Goal: Information Seeking & Learning: Find specific fact

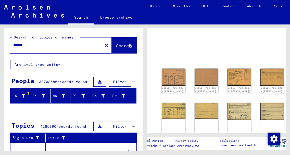
scroll to position [23, 0]
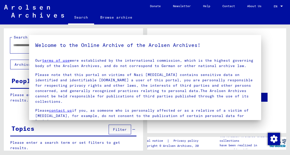
type input "*******"
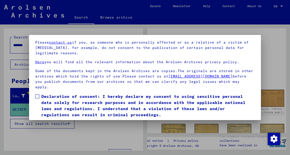
scroll to position [0, 0]
click at [38, 95] on span at bounding box center [37, 97] width 4 height 4
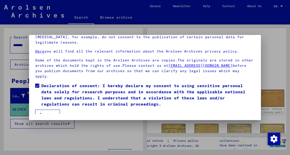
scroll to position [41, 0]
click at [47, 110] on button "I agree" at bounding box center [47, 115] width 25 height 10
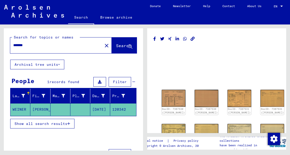
click at [34, 124] on span "Show all search results" at bounding box center [41, 124] width 53 height 5
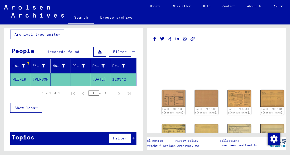
scroll to position [30, 0]
click at [168, 95] on img at bounding box center [173, 98] width 25 height 18
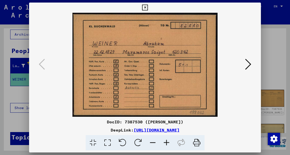
click at [251, 65] on icon at bounding box center [248, 64] width 6 height 12
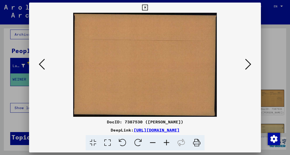
click at [251, 66] on icon at bounding box center [248, 64] width 6 height 12
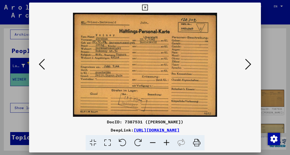
click at [251, 65] on icon at bounding box center [248, 64] width 6 height 12
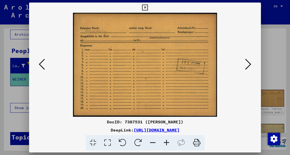
click at [251, 65] on icon at bounding box center [248, 64] width 6 height 12
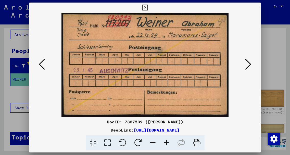
click at [250, 65] on icon at bounding box center [248, 64] width 6 height 12
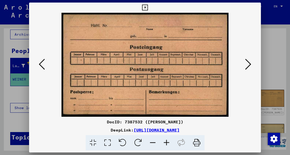
click at [250, 65] on icon at bounding box center [248, 64] width 6 height 12
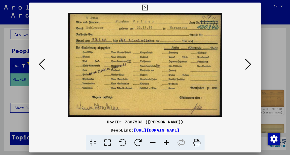
click at [249, 64] on icon at bounding box center [248, 64] width 6 height 12
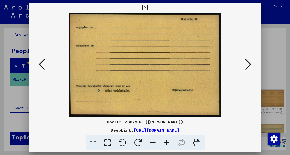
click at [249, 64] on icon at bounding box center [248, 64] width 6 height 12
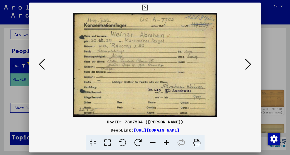
click at [249, 64] on icon at bounding box center [248, 64] width 6 height 12
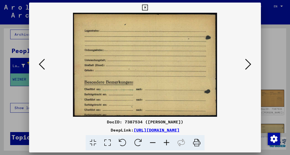
click at [249, 64] on icon at bounding box center [248, 64] width 6 height 12
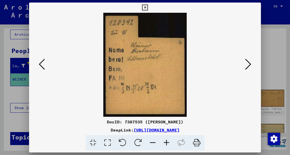
click at [249, 64] on icon at bounding box center [248, 64] width 6 height 12
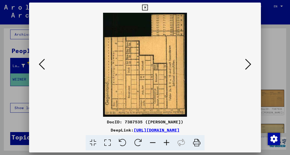
click at [249, 64] on icon at bounding box center [248, 64] width 6 height 12
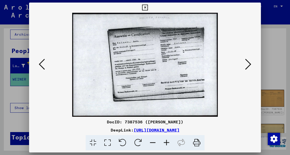
click at [249, 64] on icon at bounding box center [248, 64] width 6 height 12
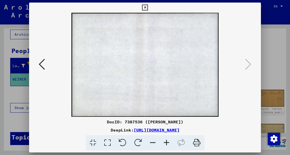
click at [148, 10] on icon at bounding box center [145, 8] width 6 height 6
